Goal: Task Accomplishment & Management: Manage account settings

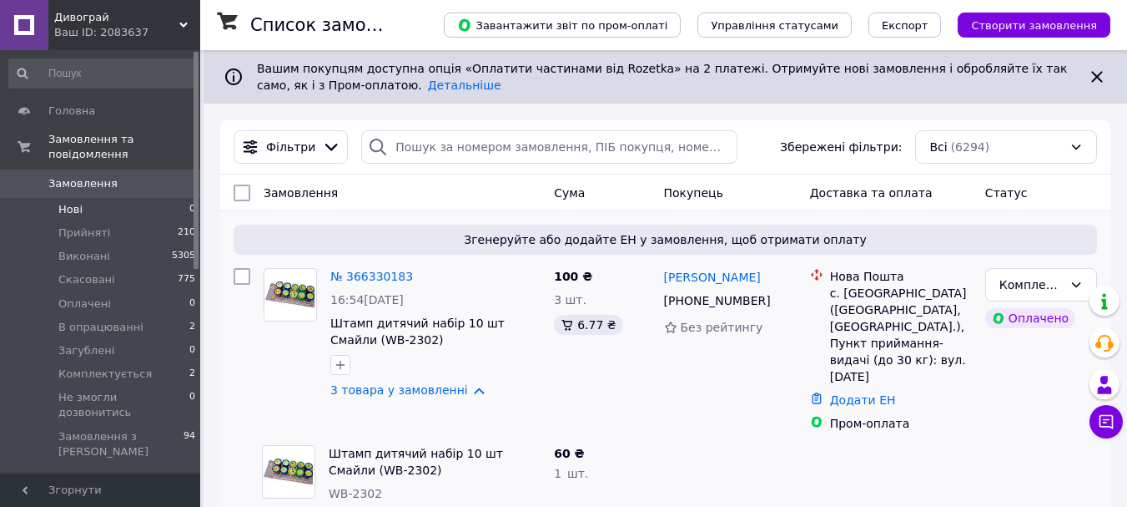
click at [73, 202] on span "Нові" at bounding box center [70, 209] width 24 height 15
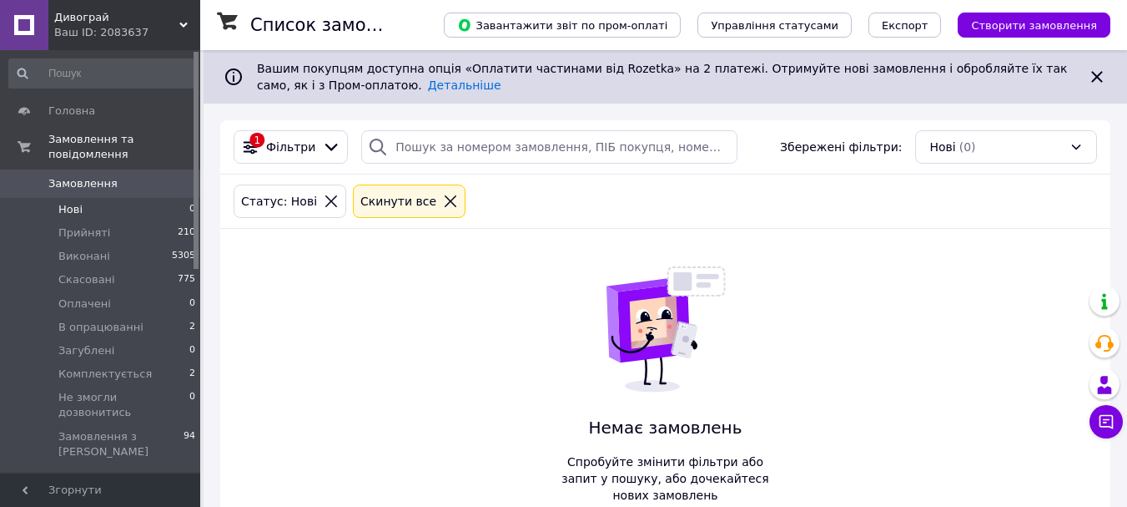
click at [80, 176] on span "Замовлення" at bounding box center [82, 183] width 69 height 15
